Goal: Navigation & Orientation: Find specific page/section

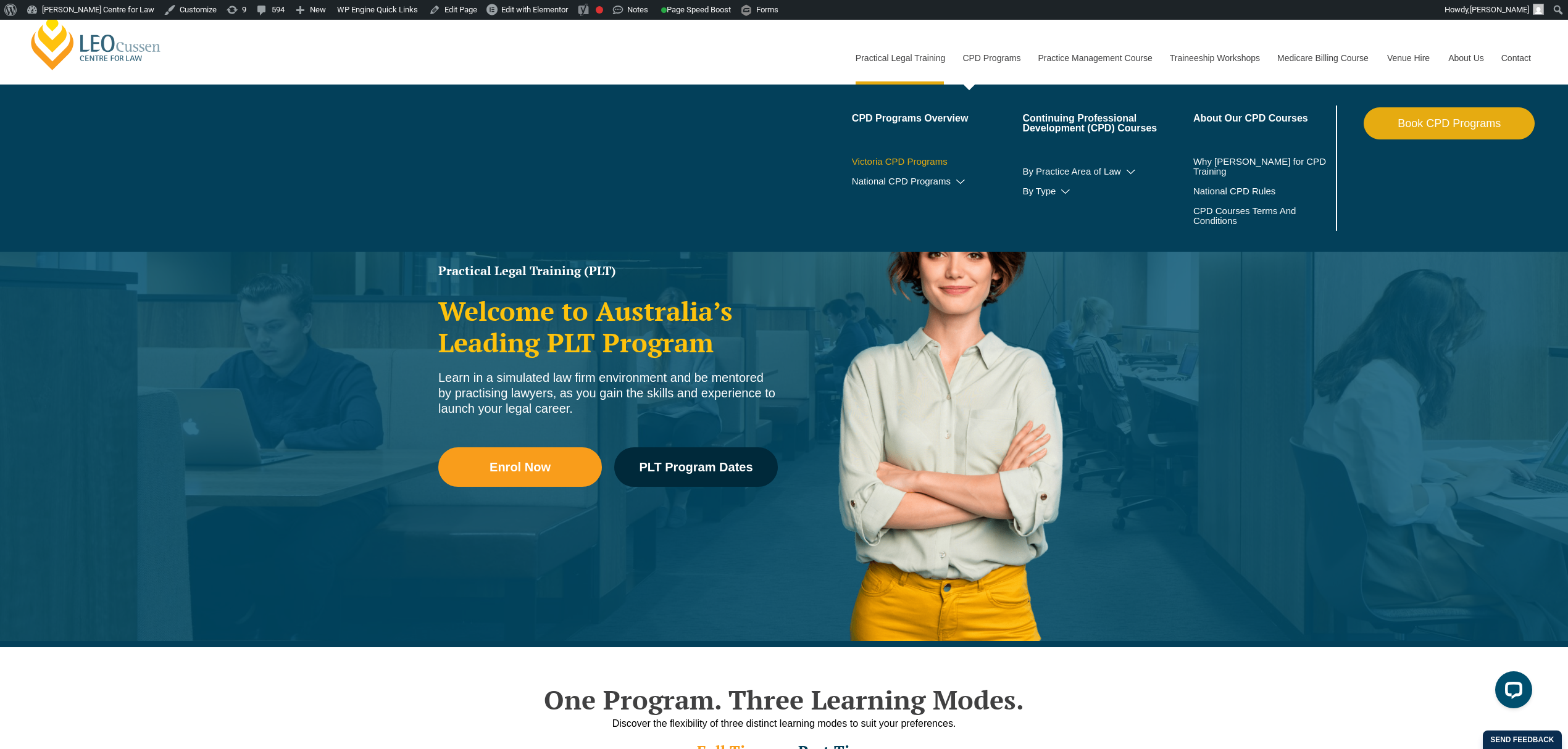
click at [909, 158] on link "Victoria CPD Programs" at bounding box center [937, 162] width 171 height 10
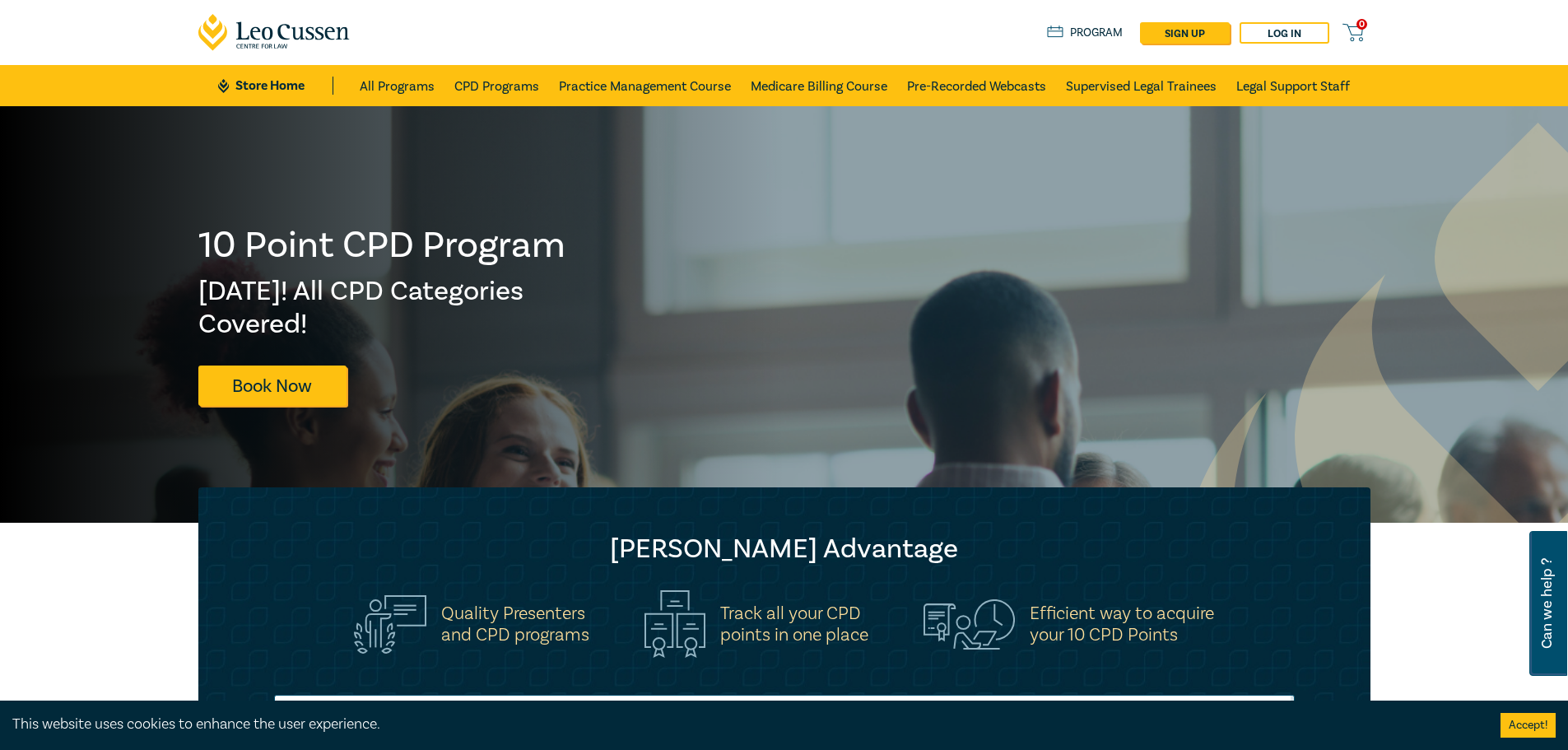
click at [320, 35] on icon at bounding box center [274, 33] width 152 height 37
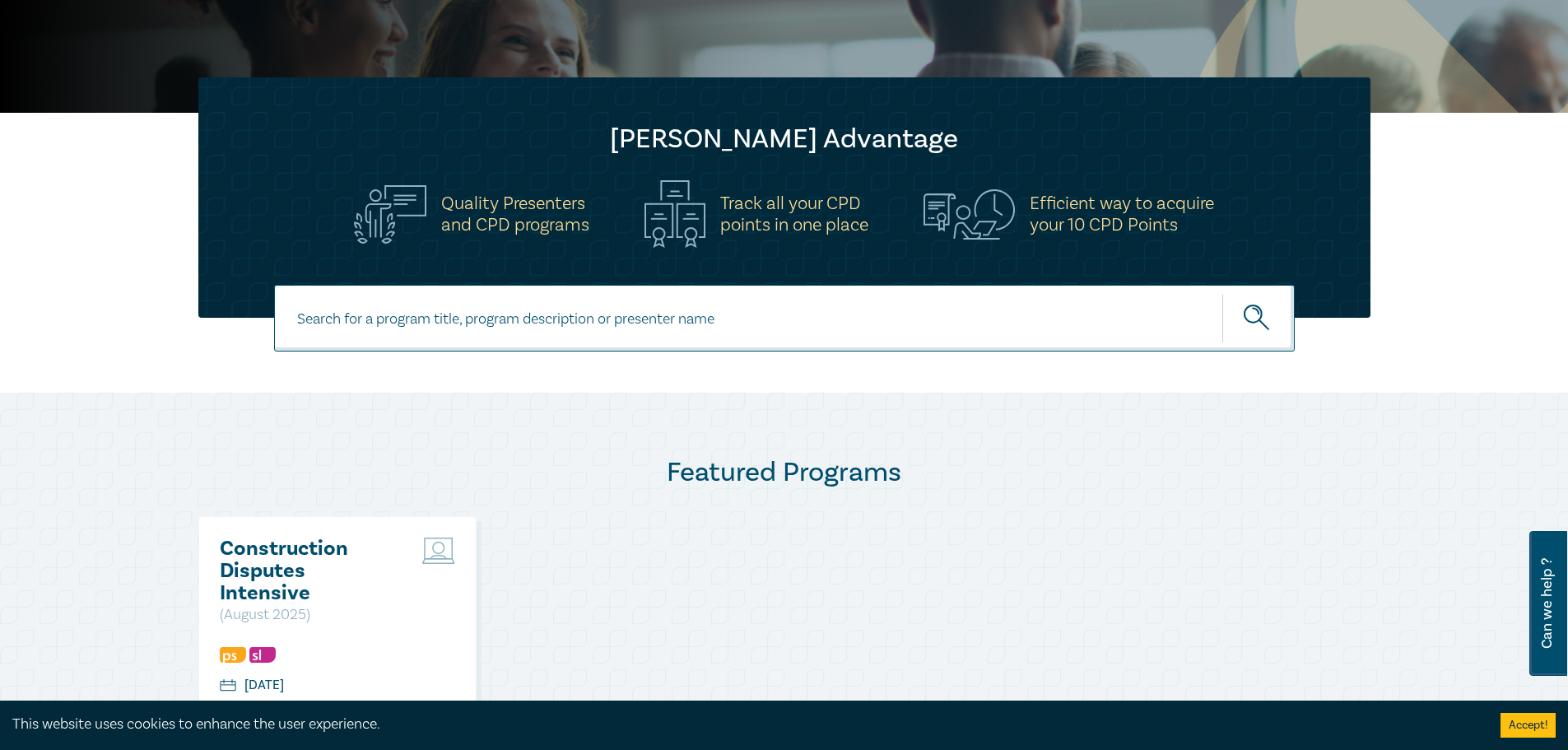
scroll to position [411, 0]
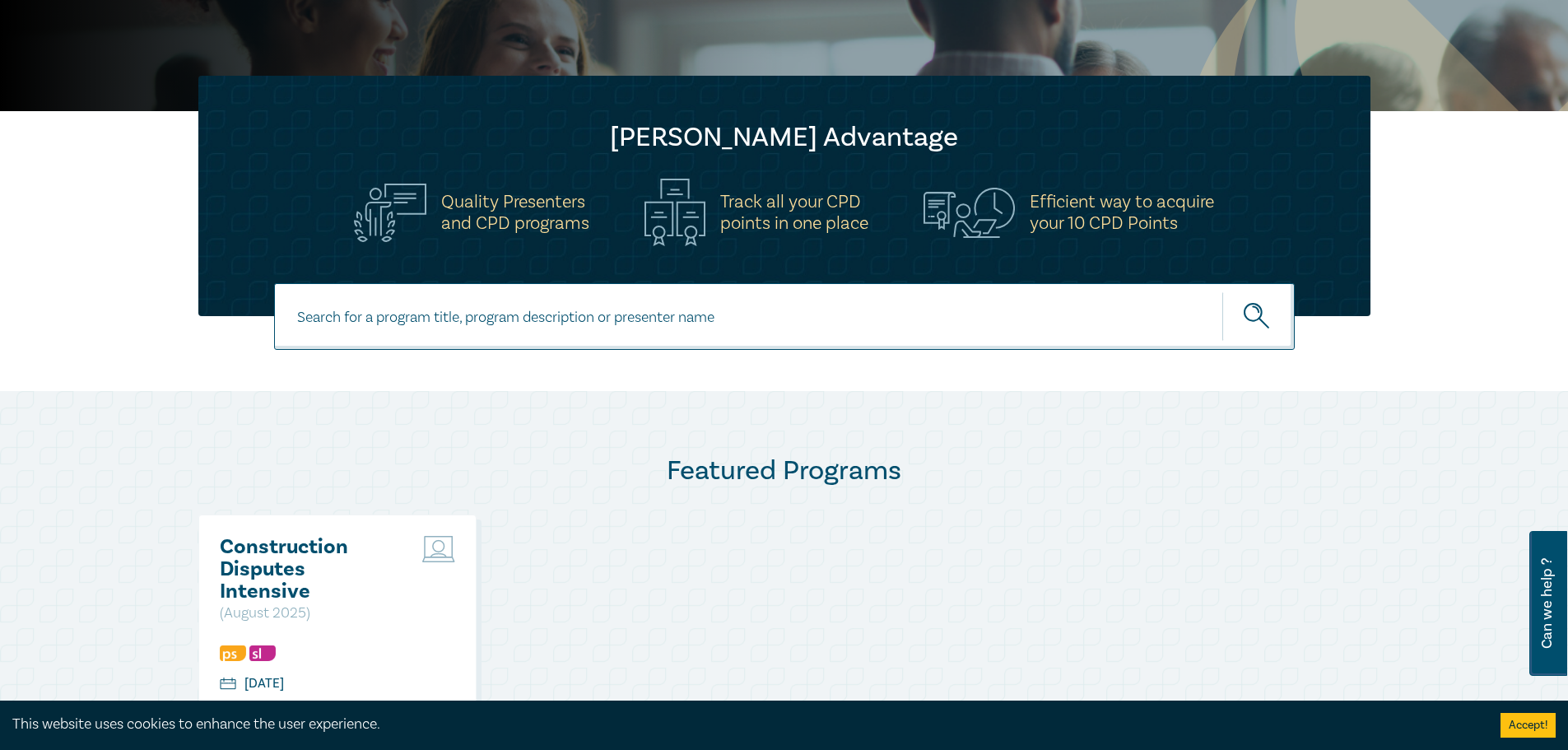
click at [93, 308] on div at bounding box center [784, 336] width 1568 height 107
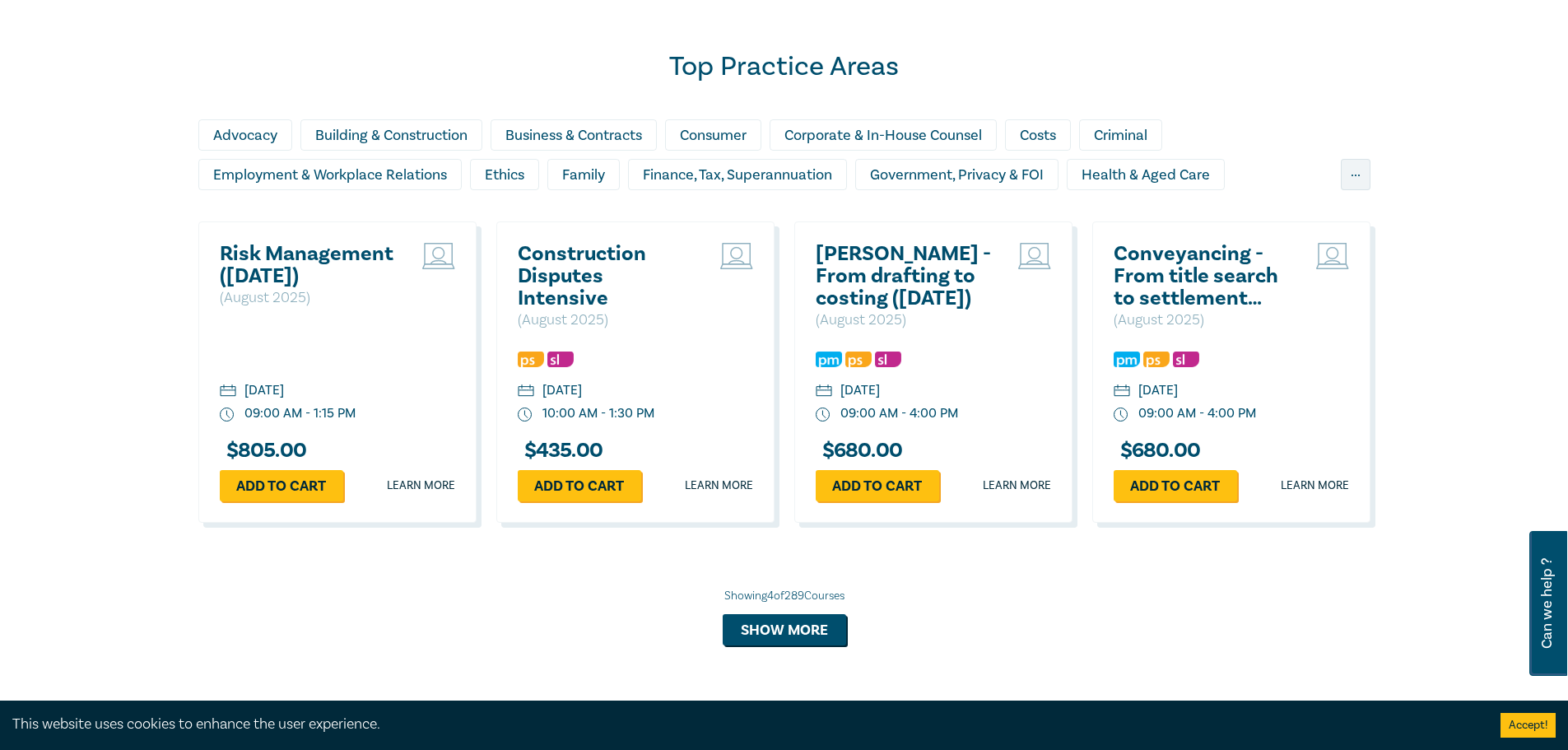
scroll to position [1399, 0]
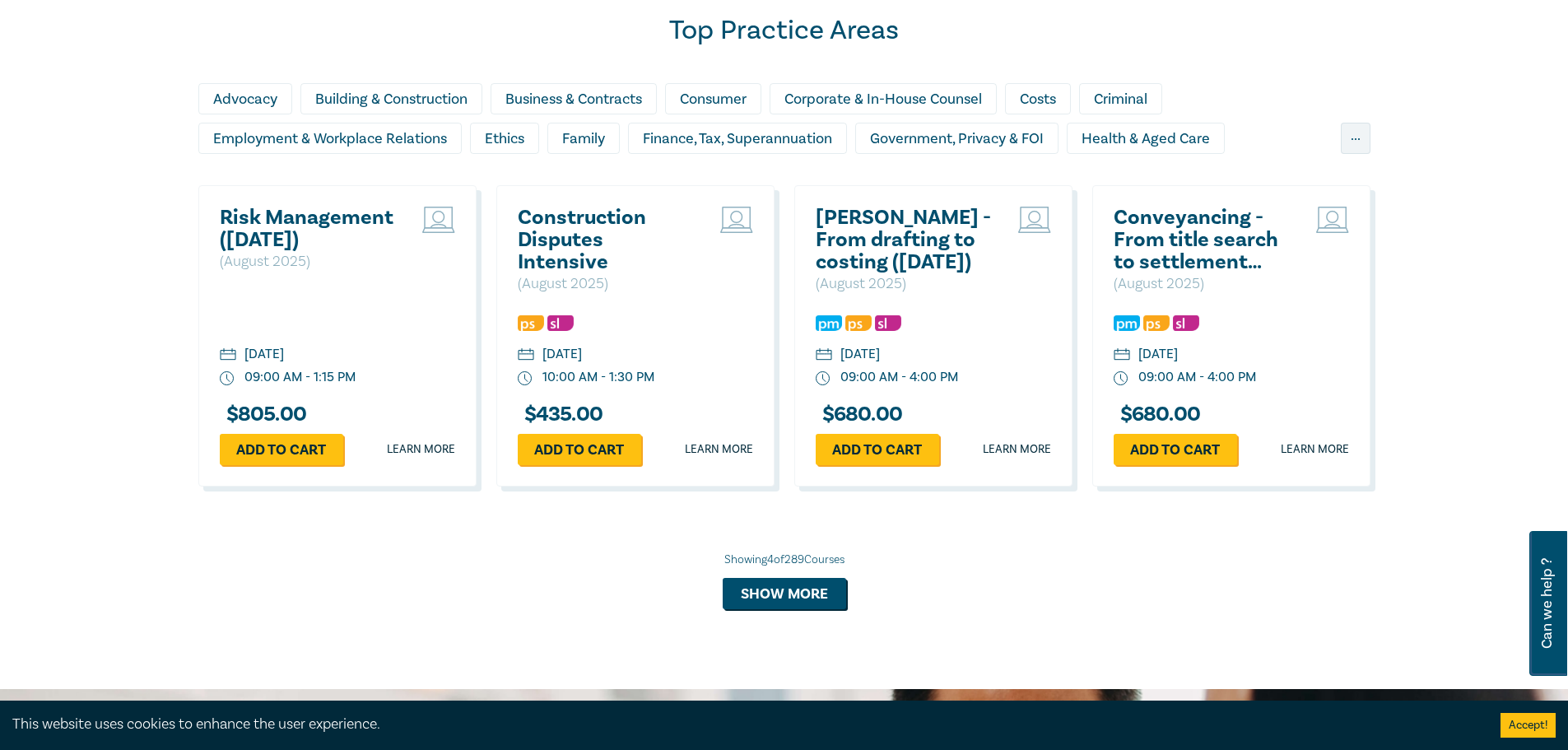
click at [96, 301] on div "Top Practice Areas Advocacy Building & Construction Business & Contracts Consum…" at bounding box center [784, 322] width 1568 height 732
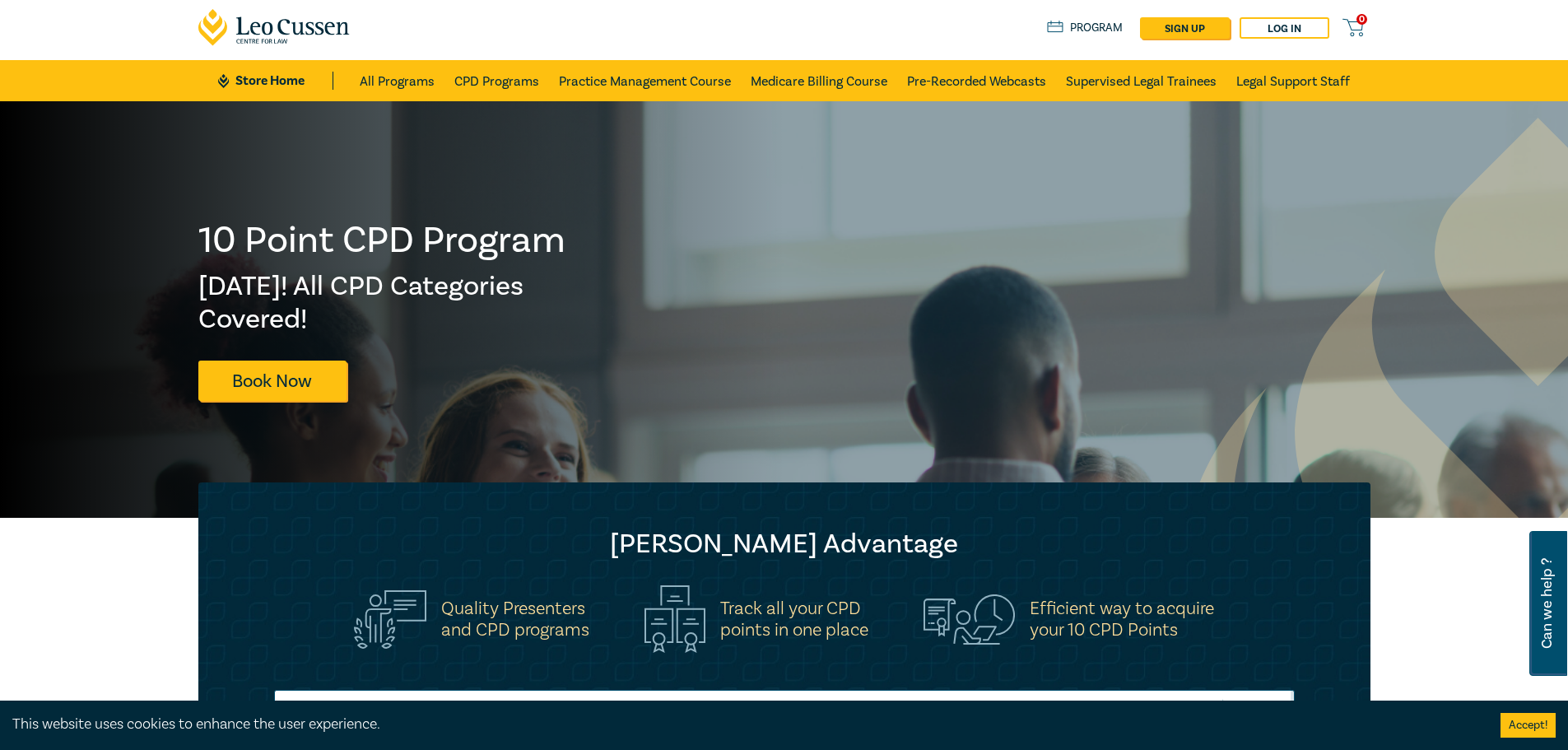
scroll to position [0, 0]
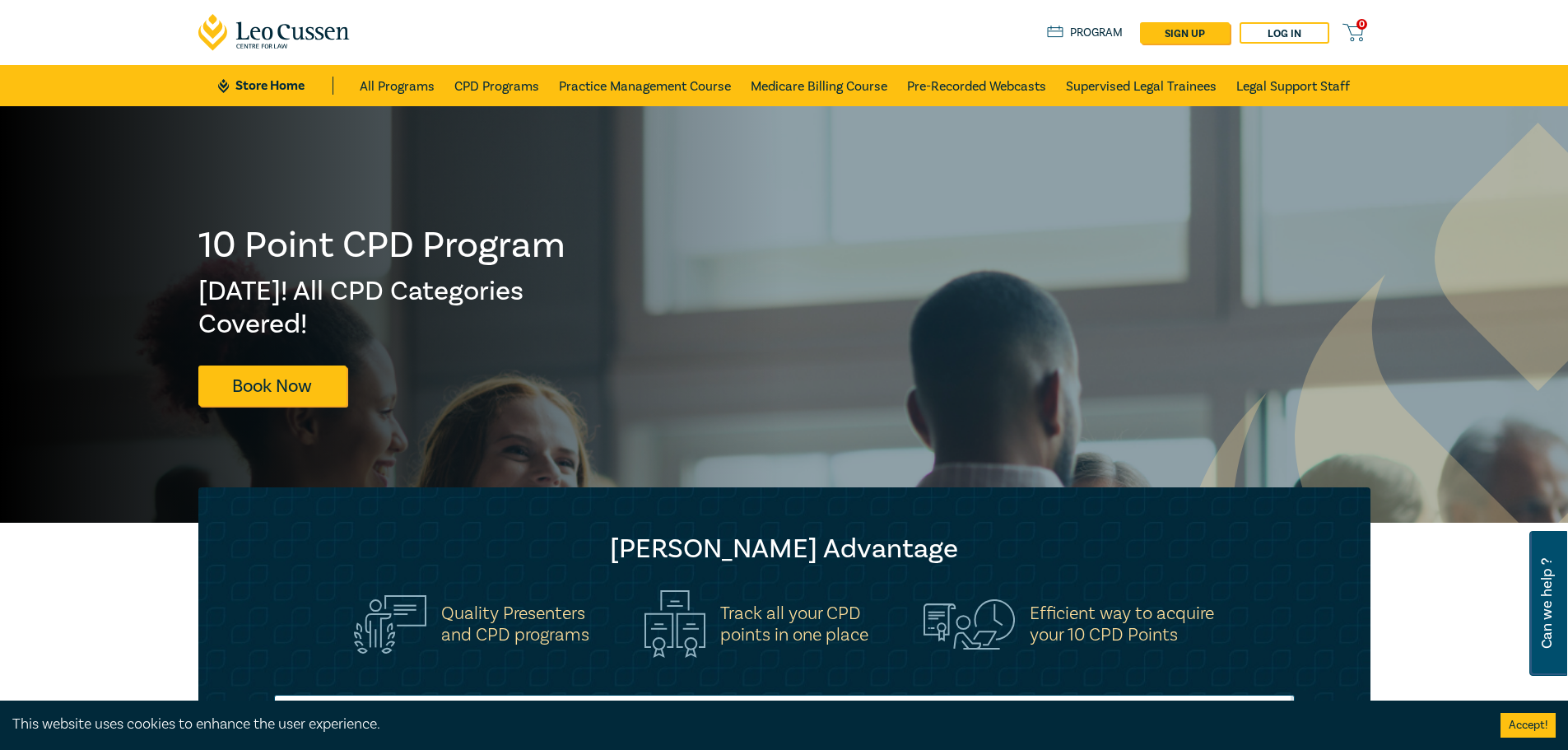
click at [293, 85] on link "Store Home" at bounding box center [275, 85] width 114 height 18
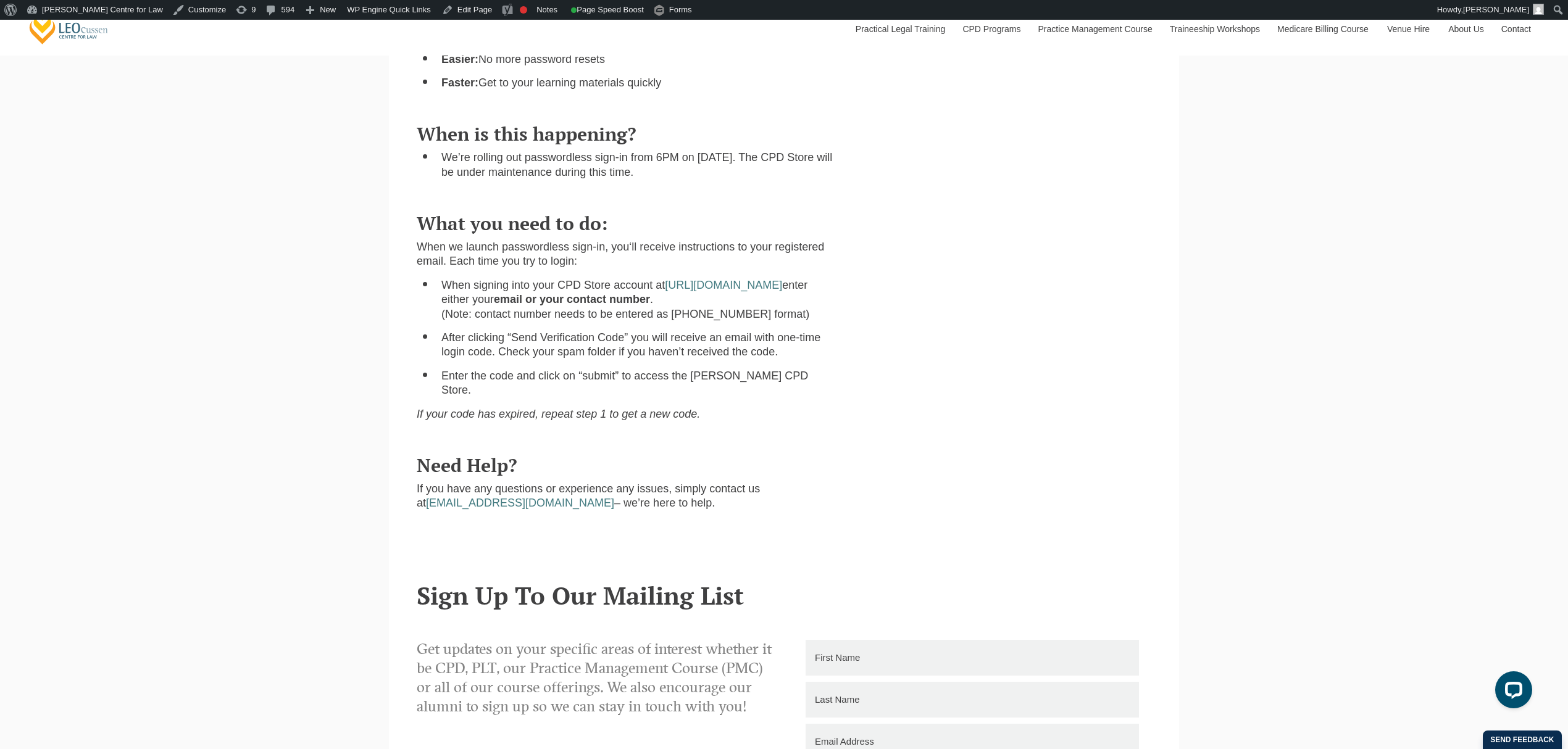
scroll to position [411, 0]
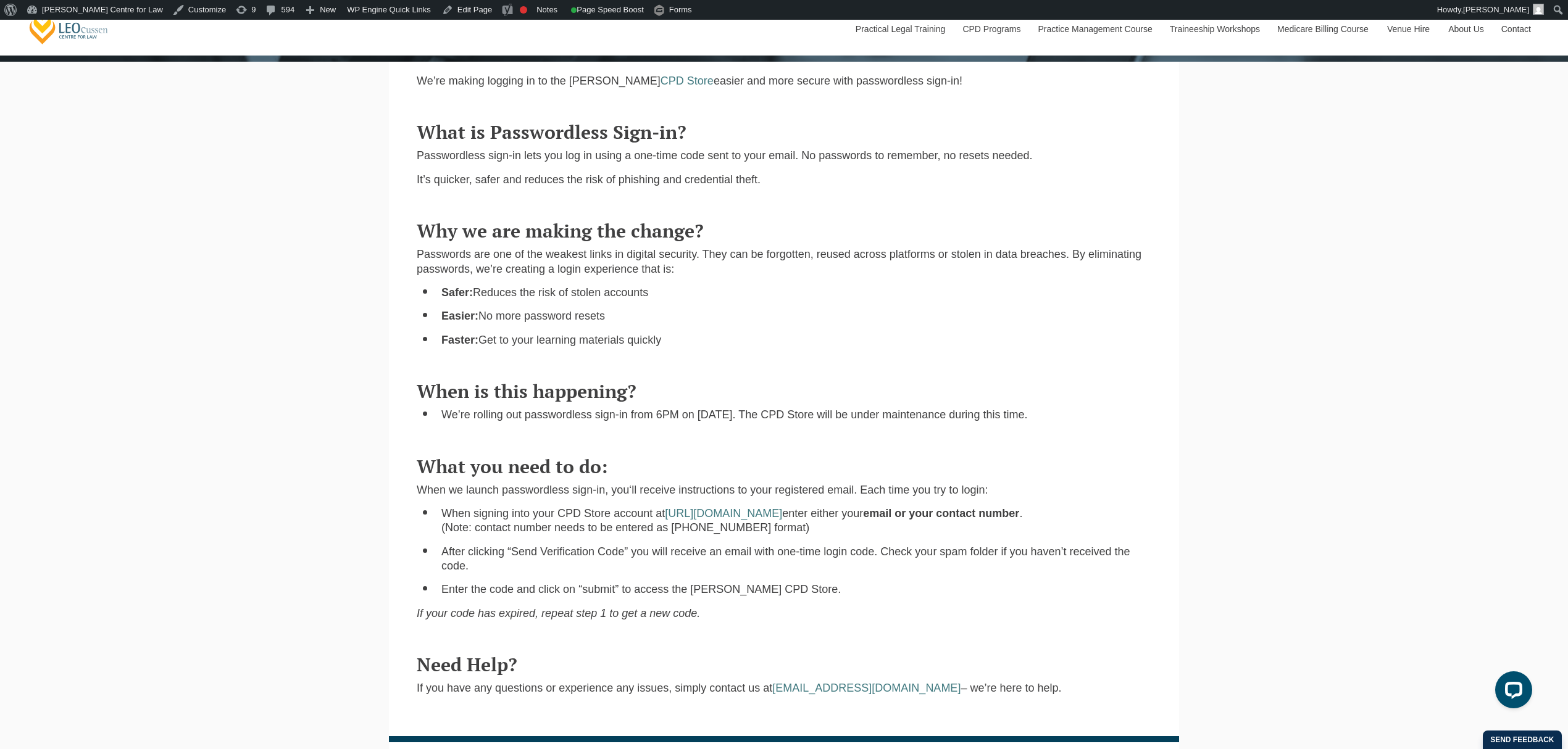
scroll to position [494, 0]
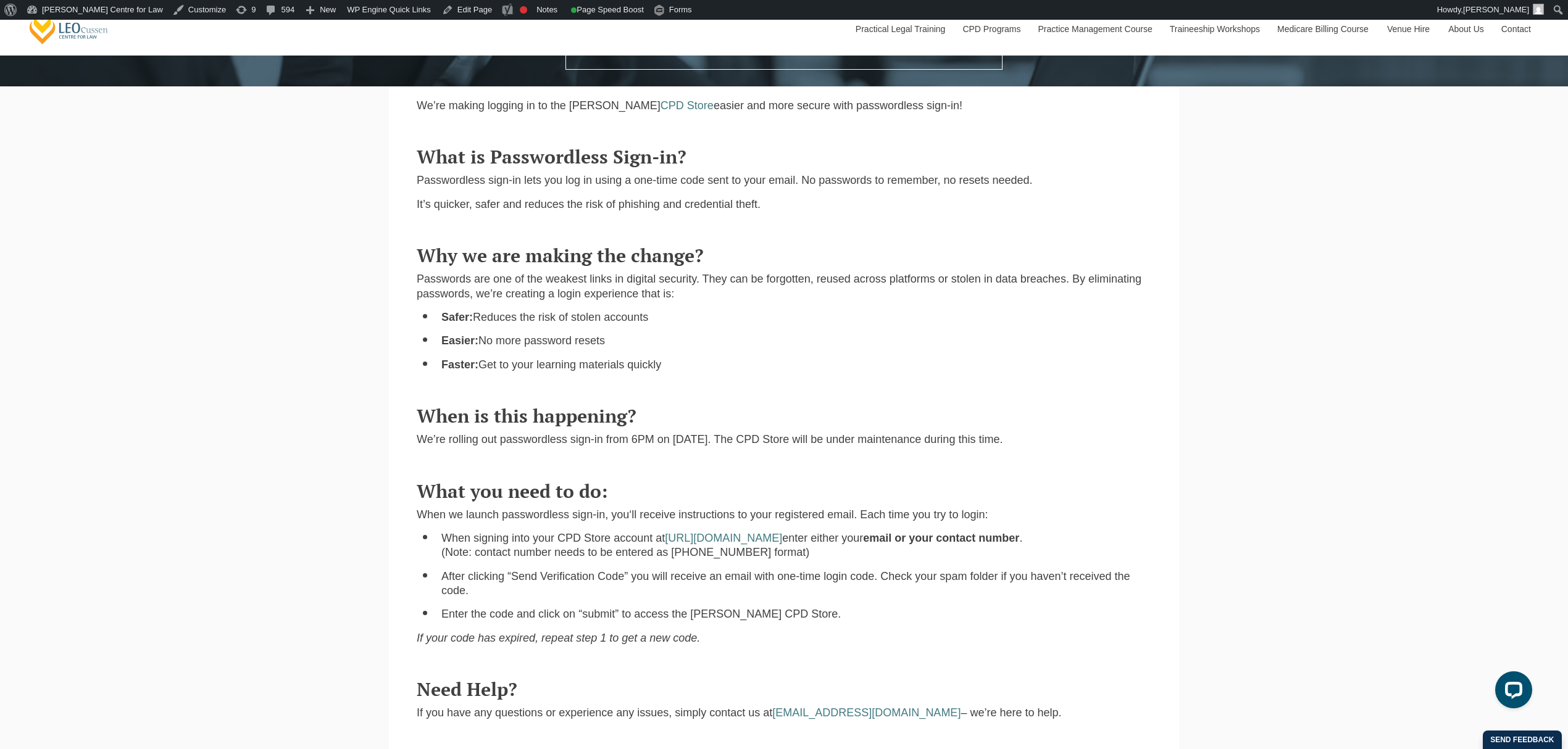
scroll to position [576, 0]
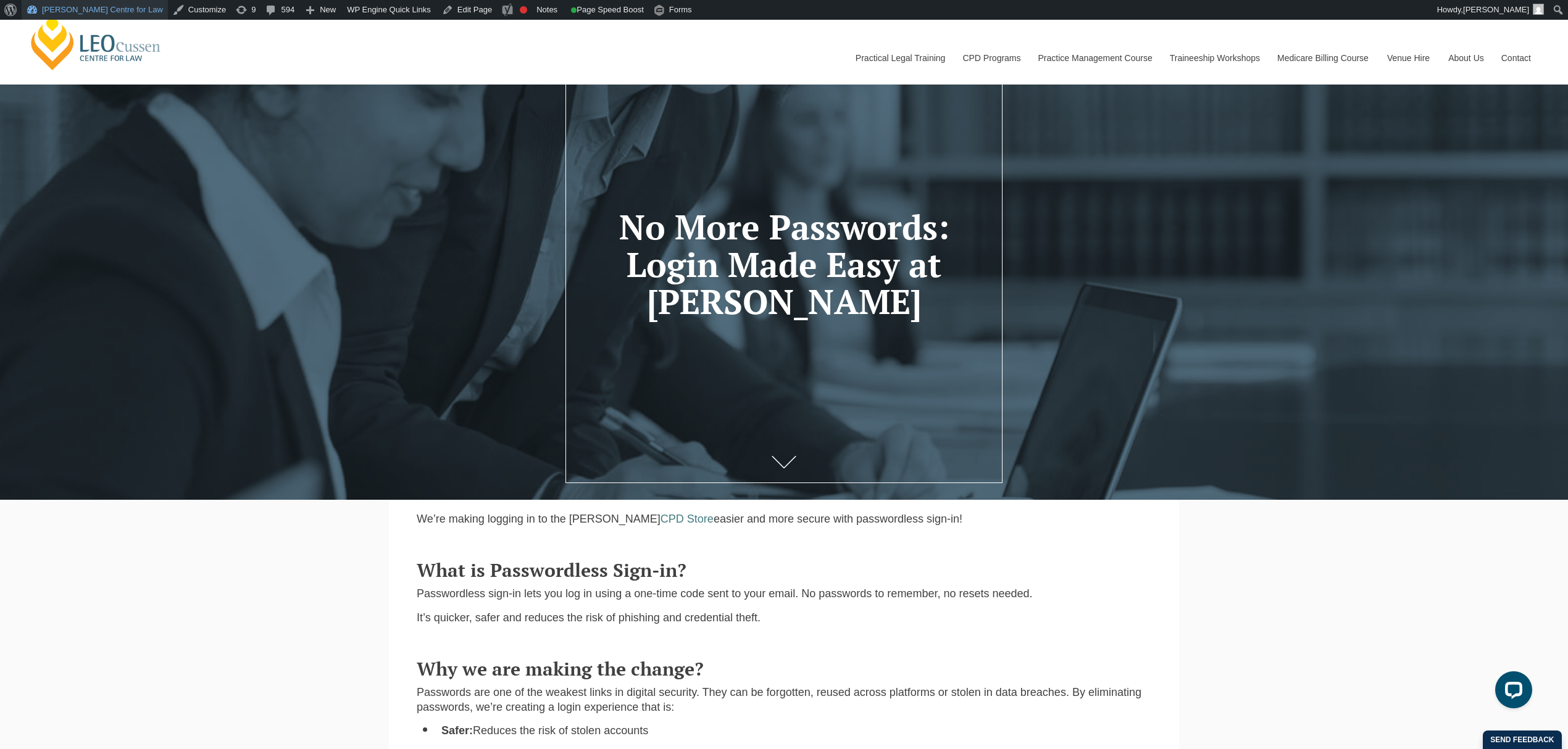
scroll to position [82, 0]
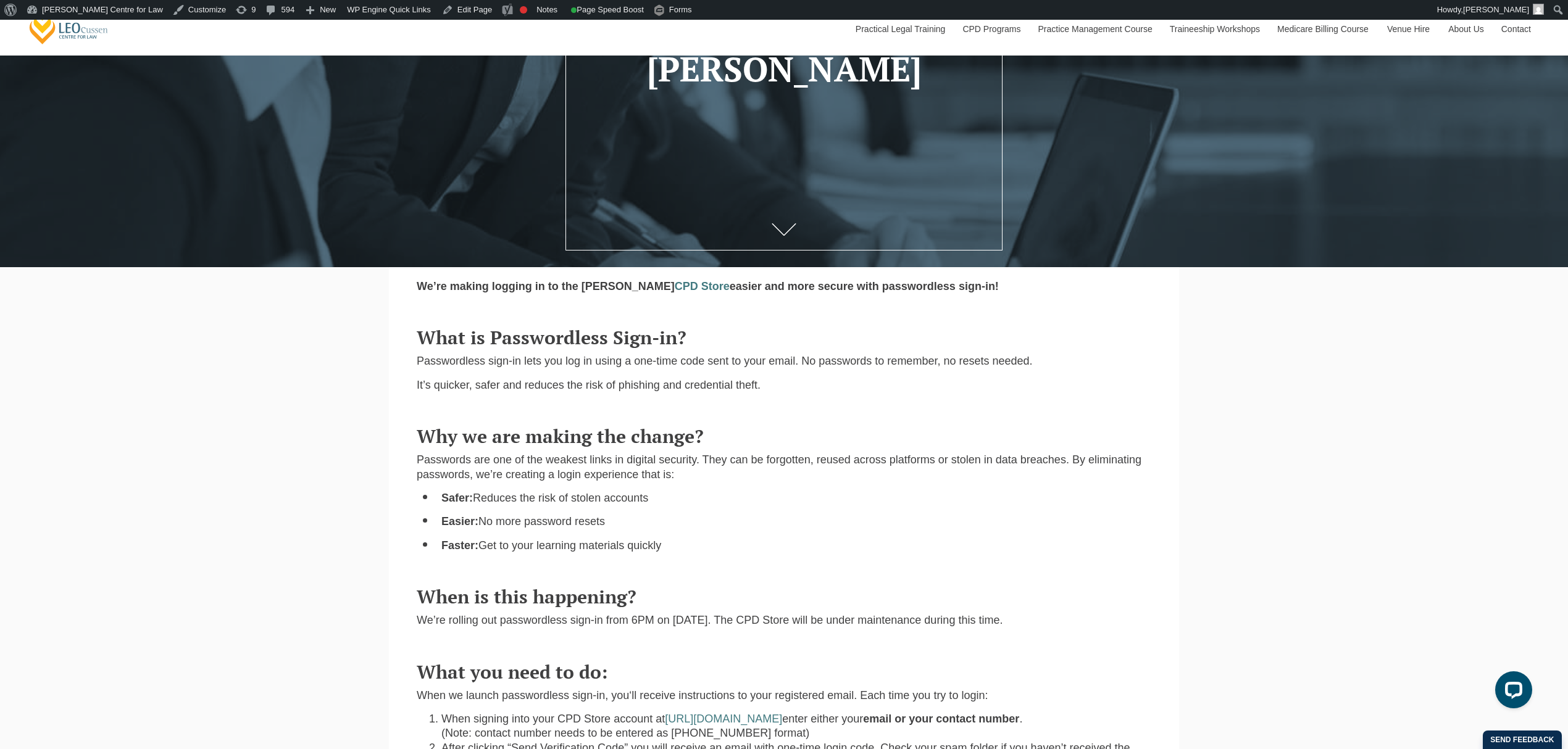
scroll to position [164, 0]
